Goal: Information Seeking & Learning: Learn about a topic

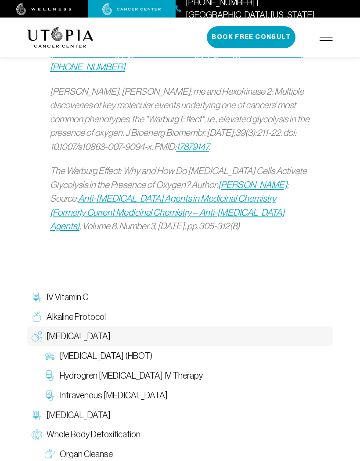
scroll to position [1238, 0]
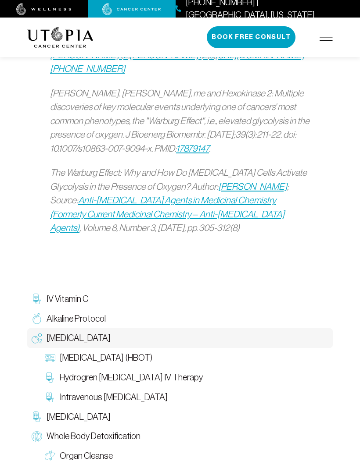
click at [87, 313] on span "Alkaline Protocol" at bounding box center [75, 319] width 59 height 13
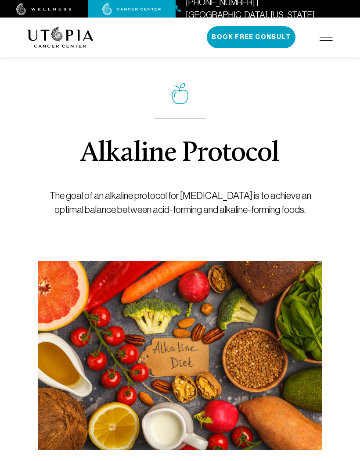
scroll to position [1238, 0]
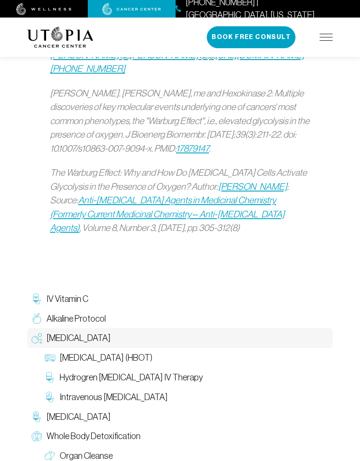
click at [68, 293] on span "IV Vitamin C" at bounding box center [67, 299] width 42 height 13
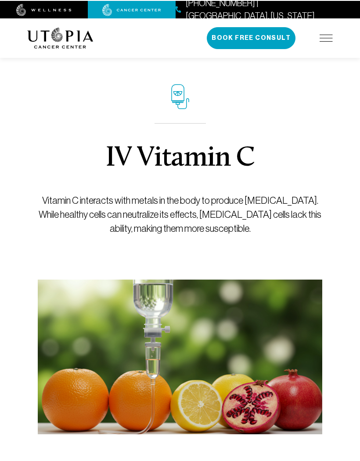
scroll to position [1237, 0]
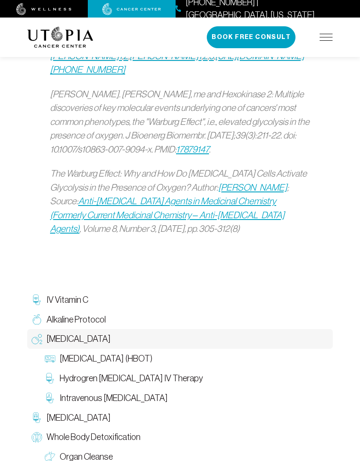
click at [108, 353] on span "[MEDICAL_DATA] (HBOT)" at bounding box center [106, 359] width 93 height 13
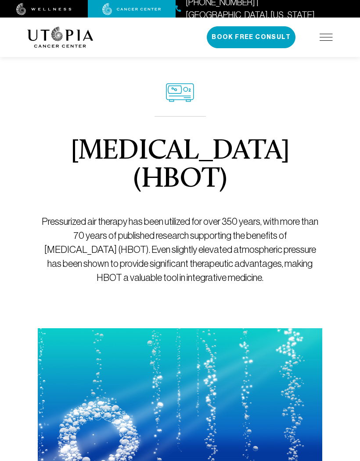
scroll to position [1237, 0]
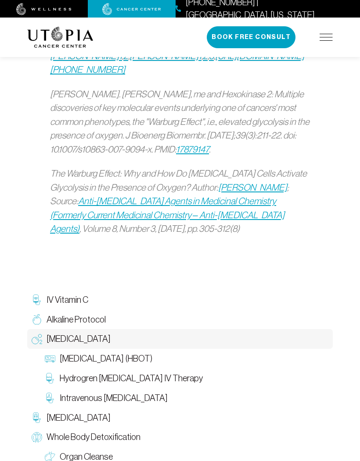
click at [64, 412] on span "[MEDICAL_DATA]" at bounding box center [78, 418] width 64 height 13
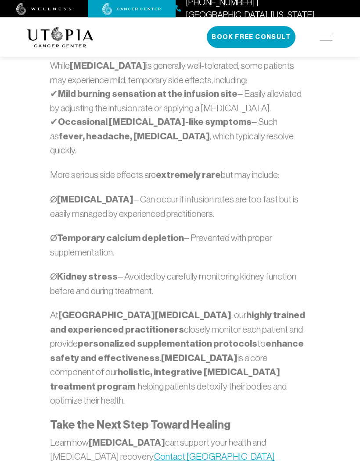
scroll to position [967, 0]
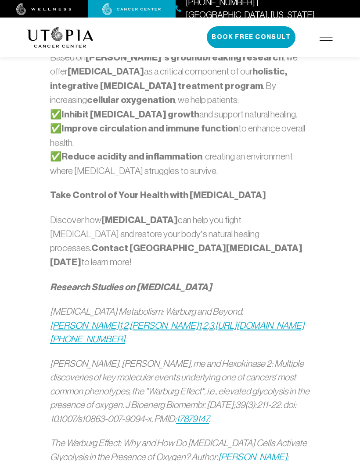
scroll to position [1237, 0]
